Goal: Transaction & Acquisition: Subscribe to service/newsletter

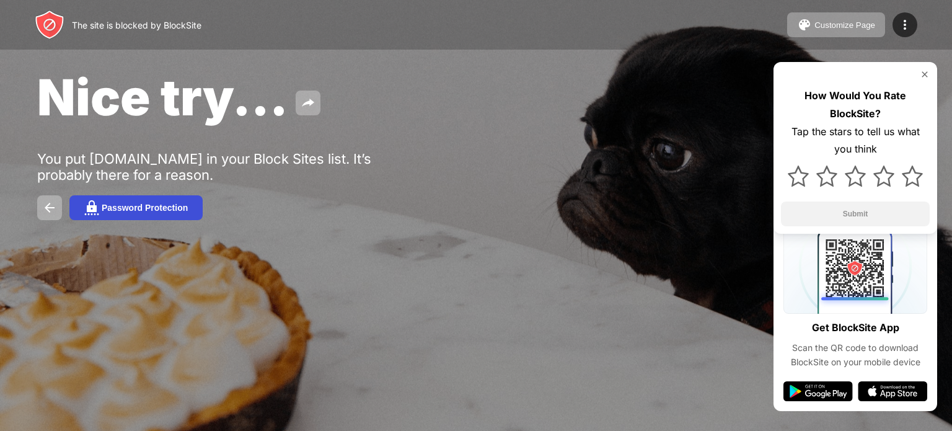
click at [107, 213] on div "Password Protection" at bounding box center [145, 208] width 86 height 10
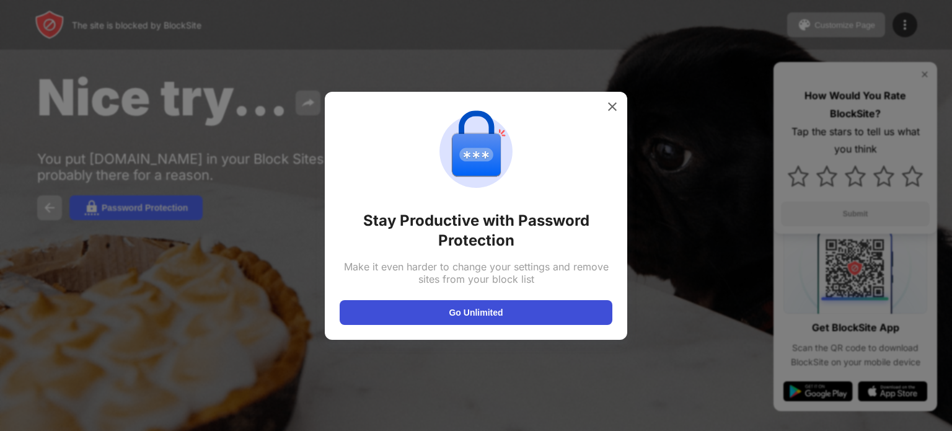
click at [424, 308] on button "Go Unlimited" at bounding box center [476, 312] width 273 height 25
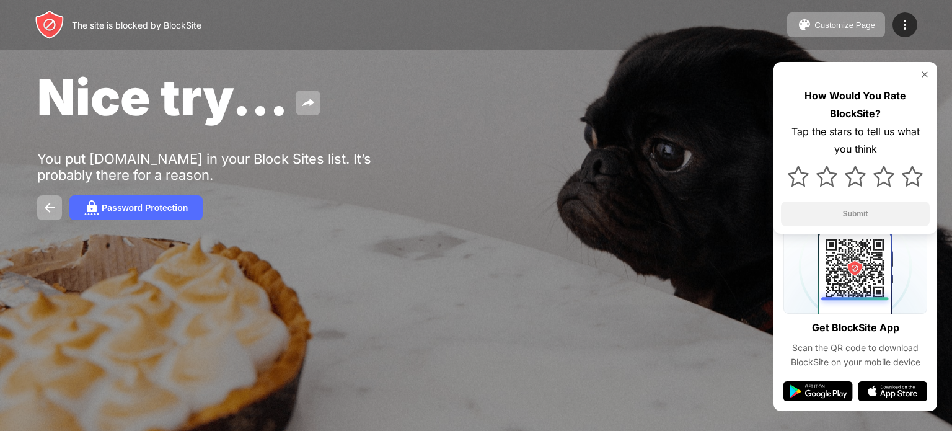
click at [542, 156] on div "Nice try... You put [DOMAIN_NAME] in your Block Sites list. It’s probably there…" at bounding box center [476, 143] width 952 height 287
